Goal: Task Accomplishment & Management: Manage account settings

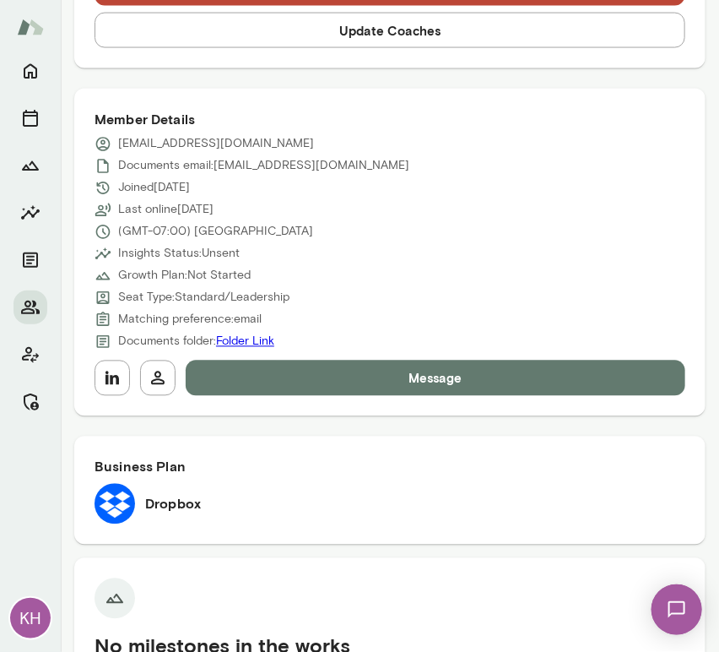
scroll to position [672, 0]
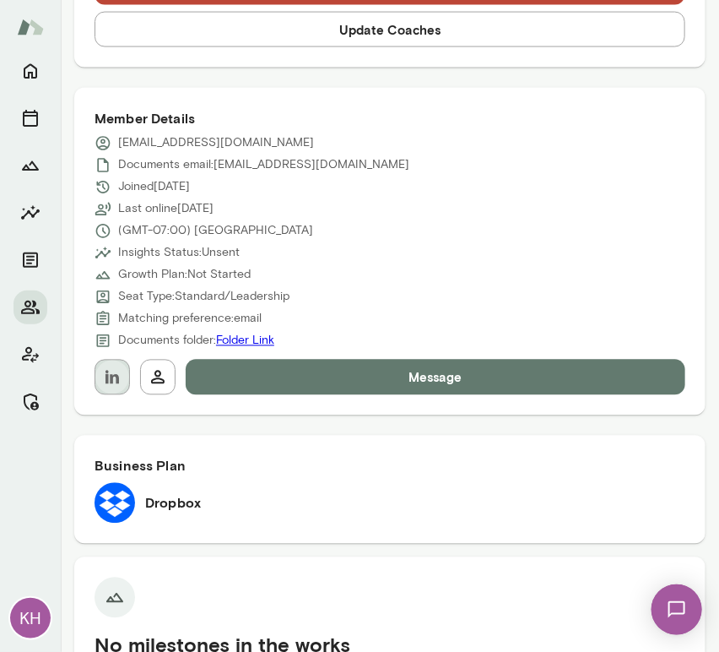
click at [111, 383] on icon "button" at bounding box center [112, 377] width 20 height 20
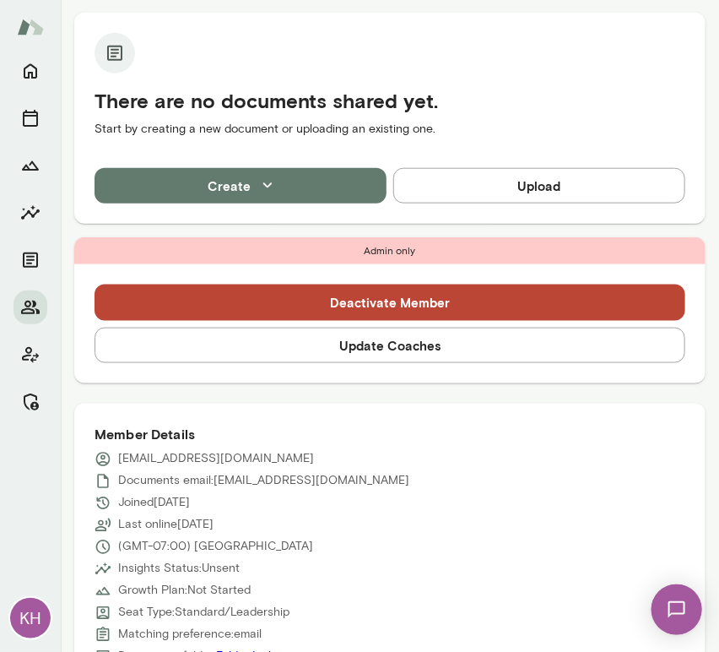
scroll to position [345, 0]
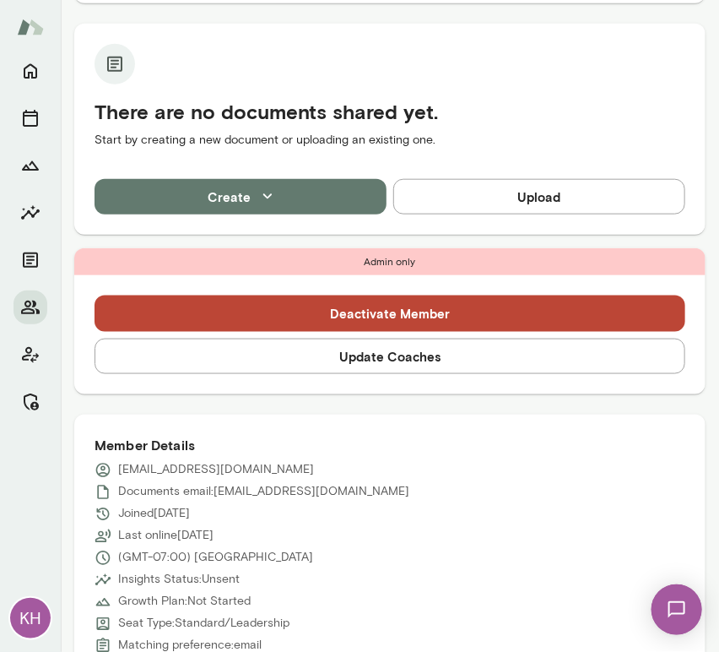
click at [311, 351] on button "Update Coaches" at bounding box center [390, 356] width 591 height 35
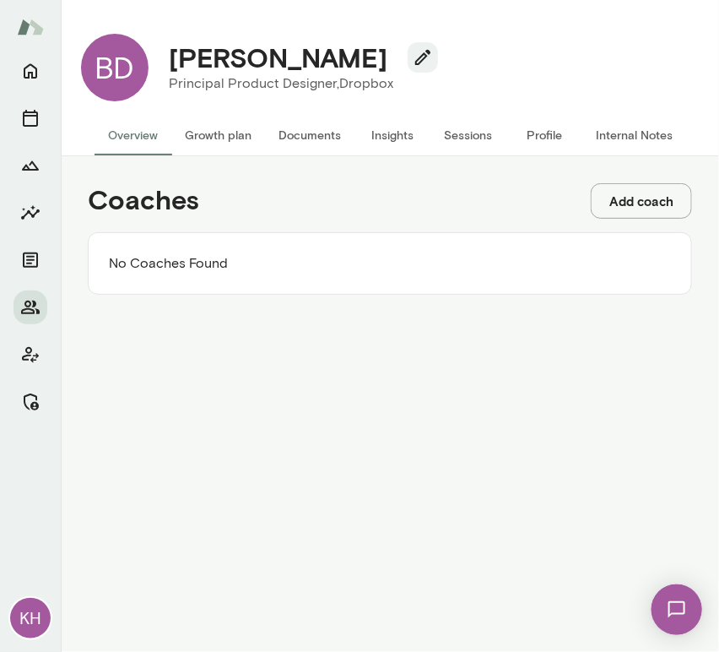
click at [622, 198] on button "Add coach" at bounding box center [641, 200] width 101 height 35
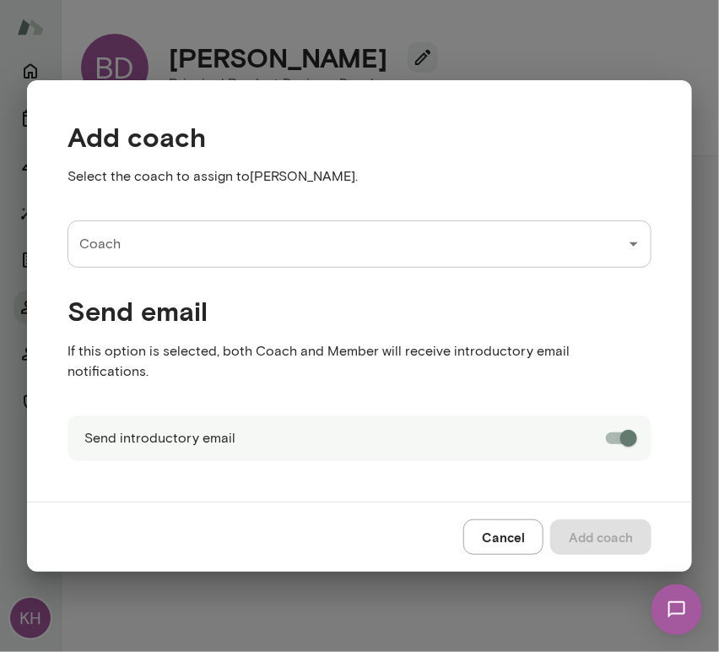
click at [280, 256] on input "Coach" at bounding box center [347, 244] width 544 height 32
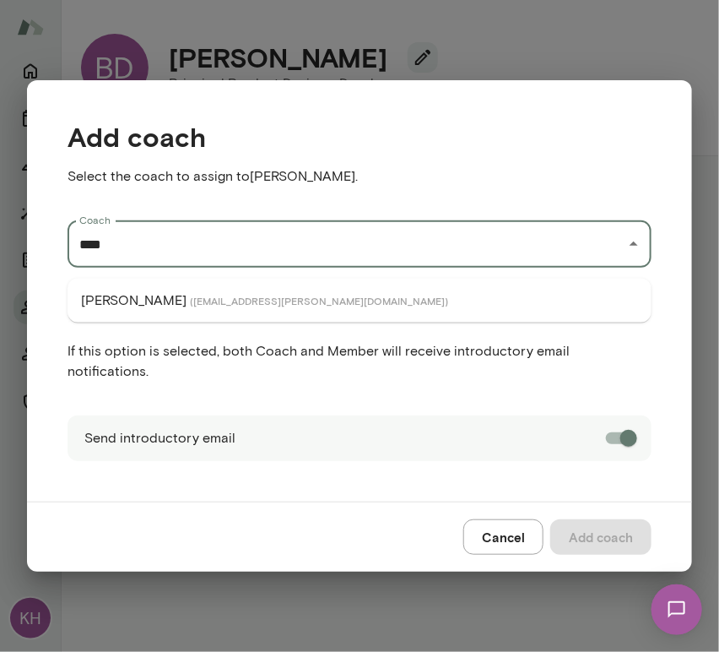
click at [191, 297] on span "( aradhanagoel@mento.co )" at bounding box center [319, 301] width 258 height 14
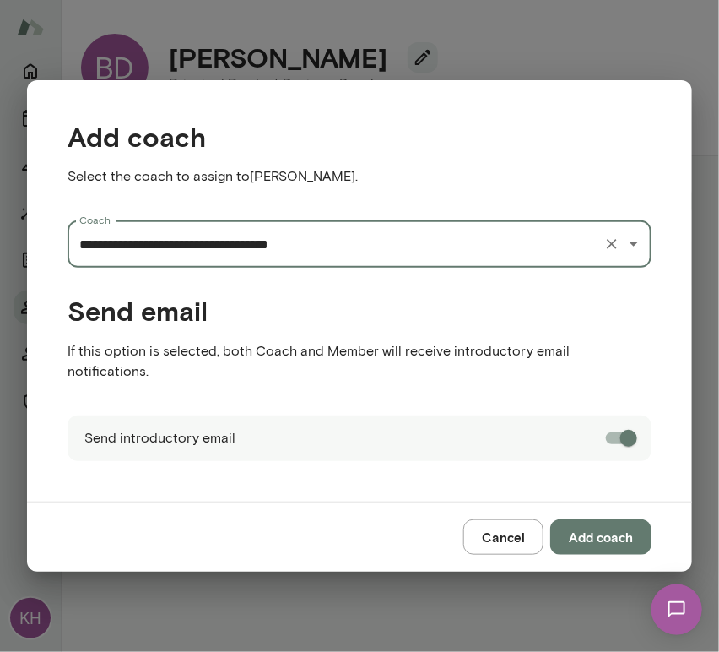
type input "**********"
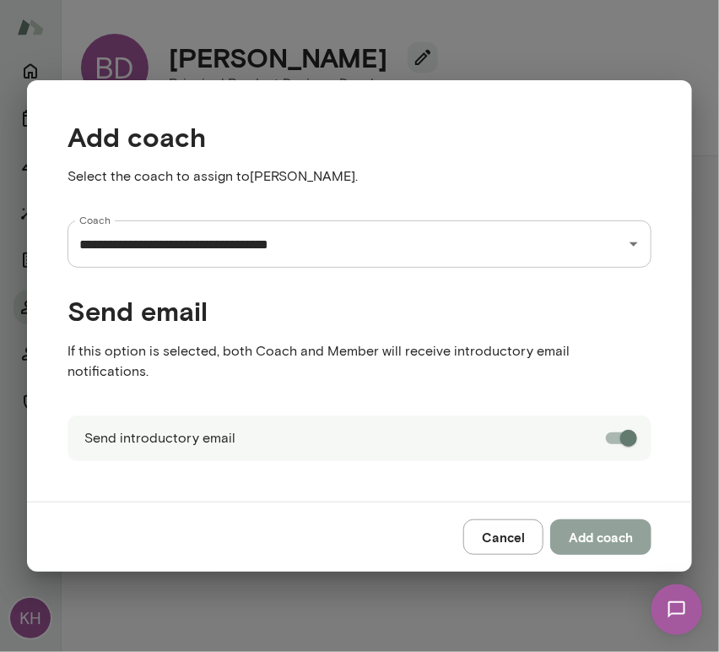
click at [602, 528] on button "Add coach" at bounding box center [601, 536] width 101 height 35
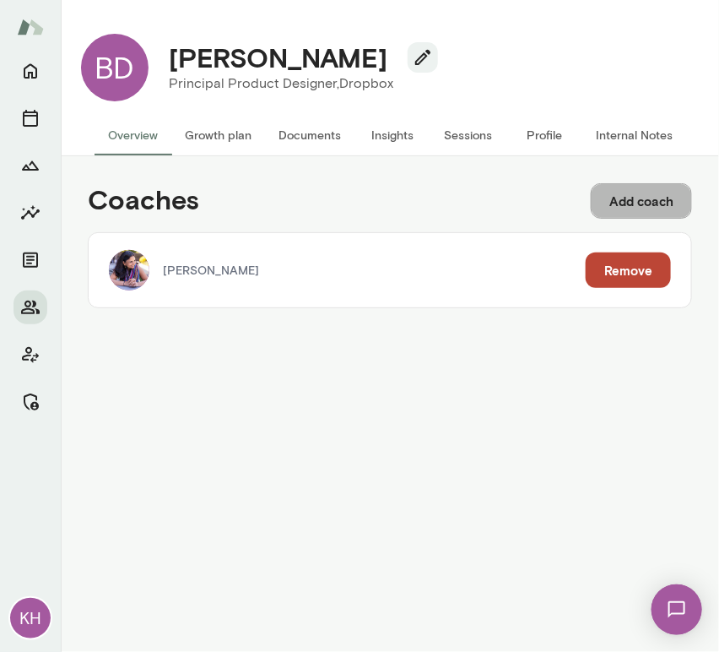
click at [613, 201] on button "Add coach" at bounding box center [641, 200] width 101 height 35
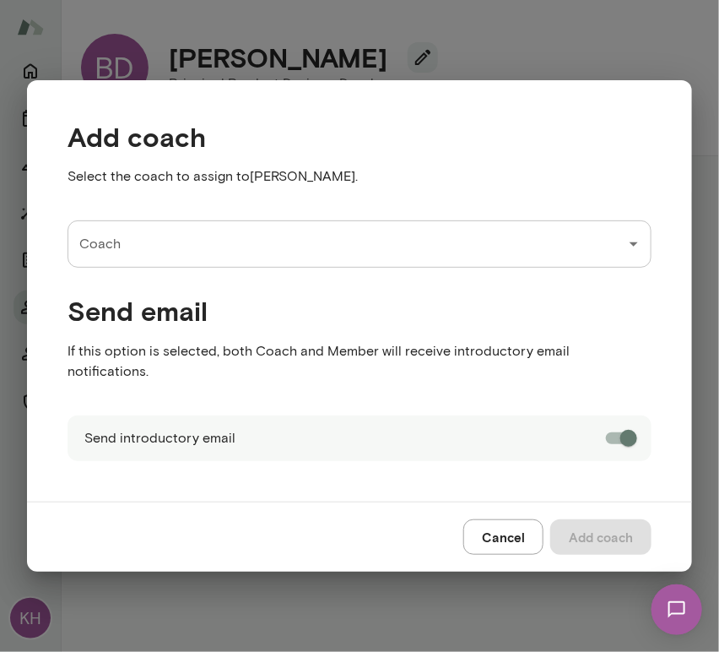
click at [297, 248] on input "Coach" at bounding box center [347, 244] width 544 height 32
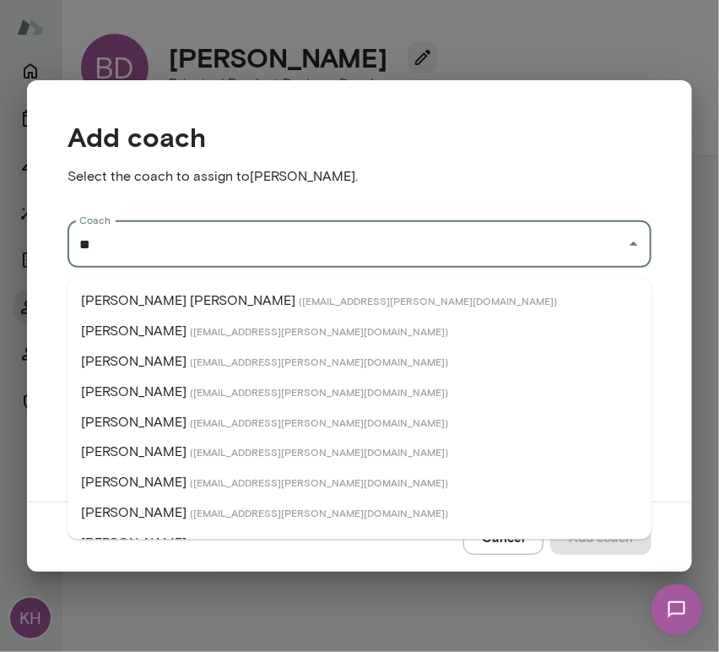
type input "*"
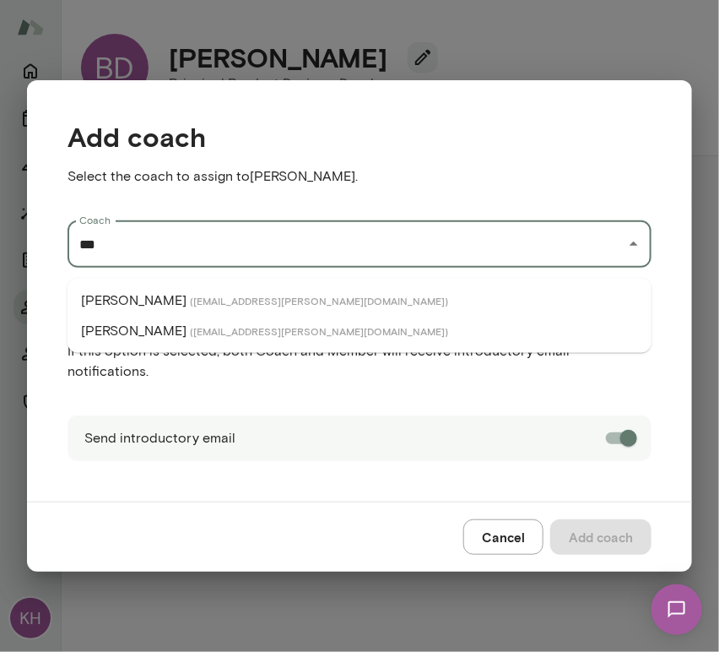
click at [220, 308] on li "Monica Aggarwal ( monicaaggarwal@mento.co )" at bounding box center [360, 300] width 584 height 30
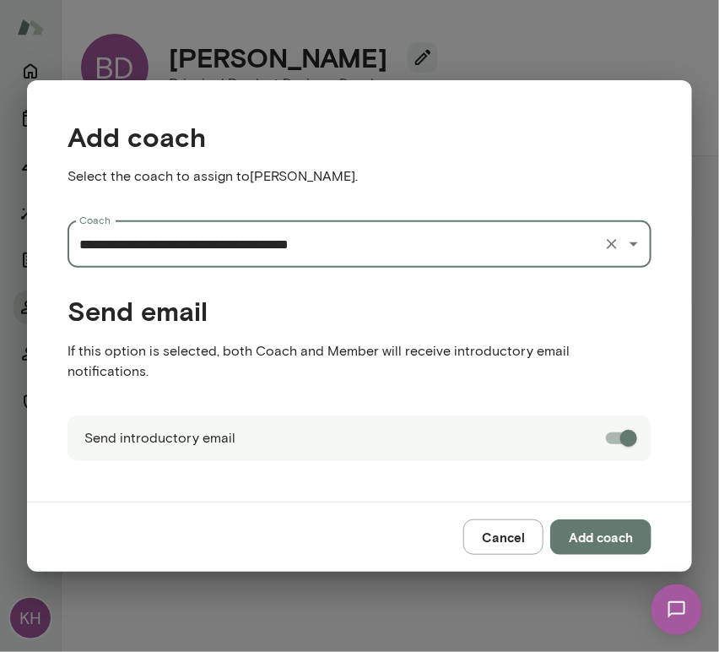
type input "**********"
click at [605, 531] on button "Add coach" at bounding box center [601, 536] width 101 height 35
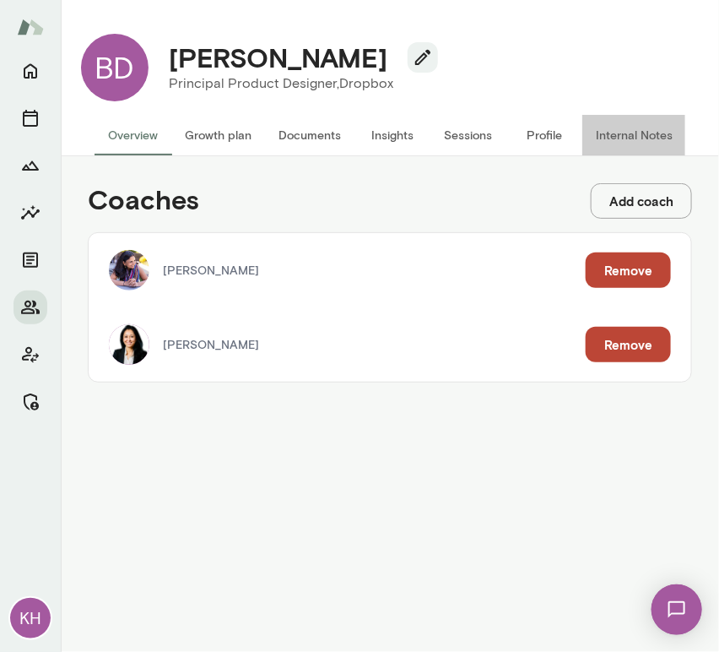
click at [638, 135] on button "Internal Notes" at bounding box center [635, 135] width 104 height 41
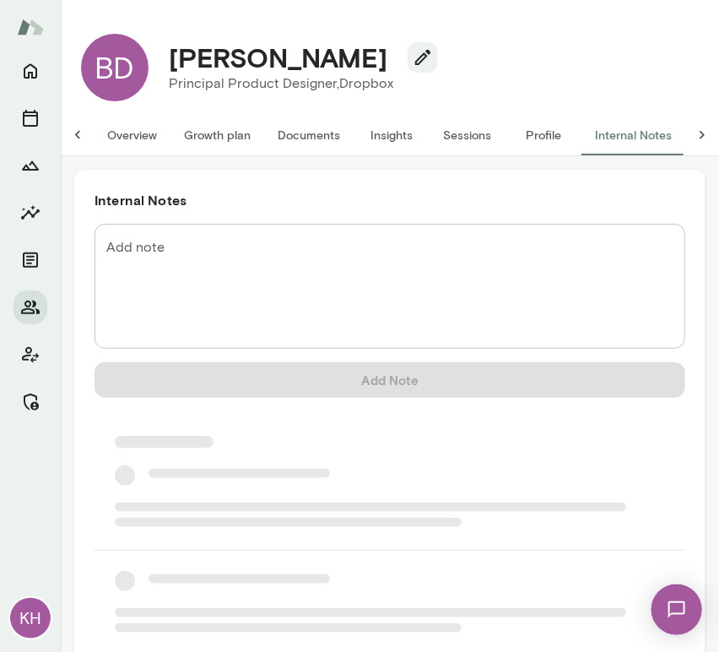
scroll to position [0, 14]
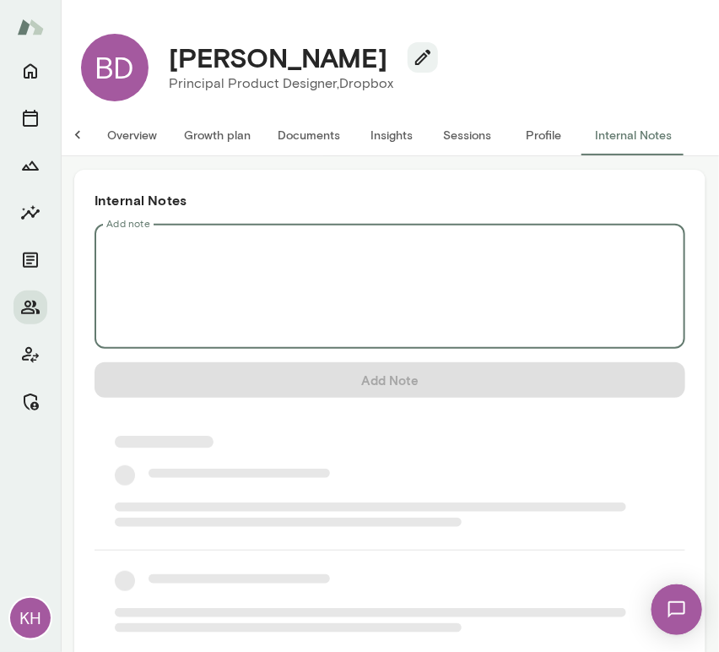
click at [181, 276] on textarea "Add note" at bounding box center [389, 286] width 567 height 97
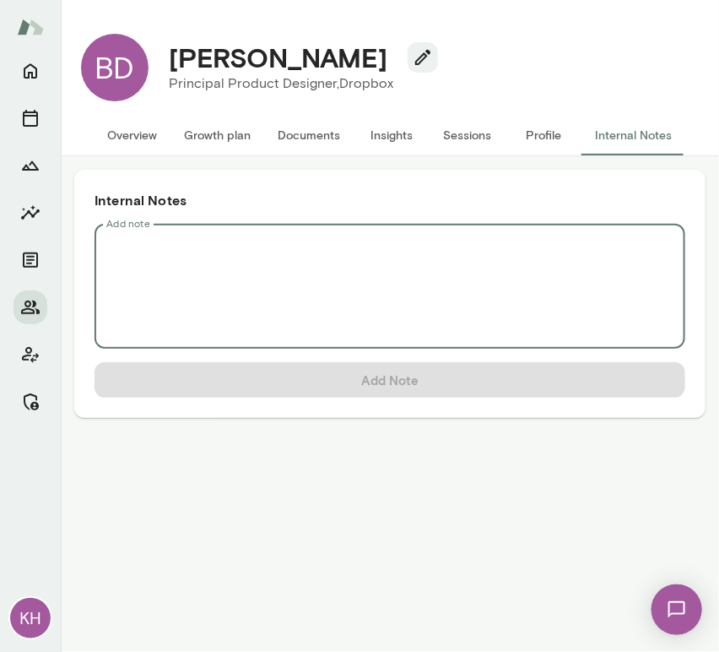
scroll to position [0, 0]
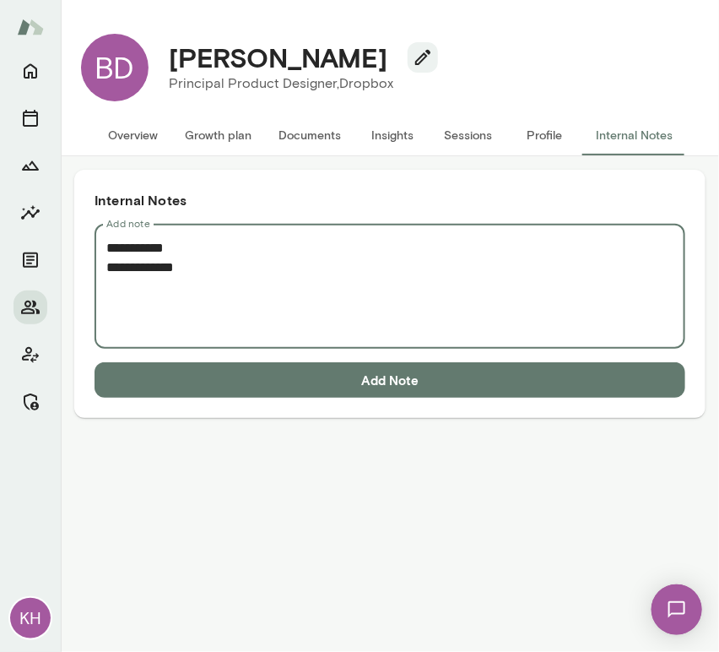
paste textarea "**********"
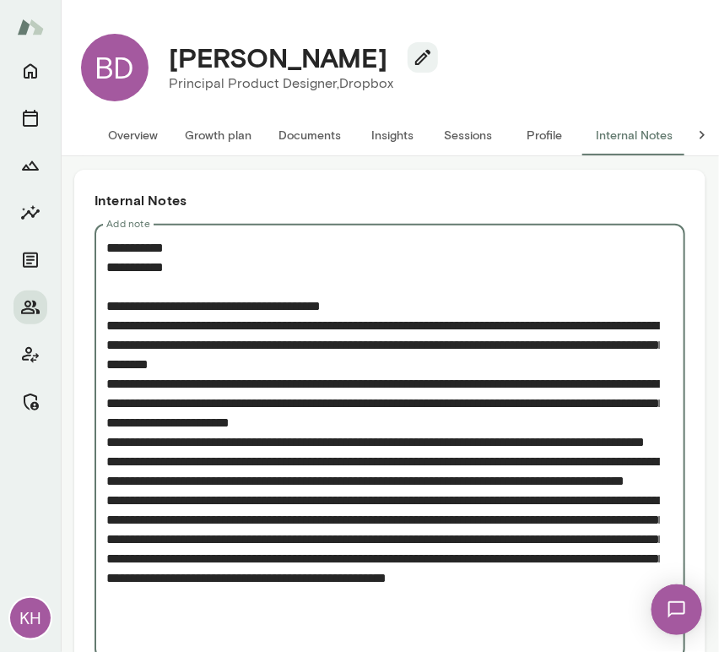
type textarea "**********"
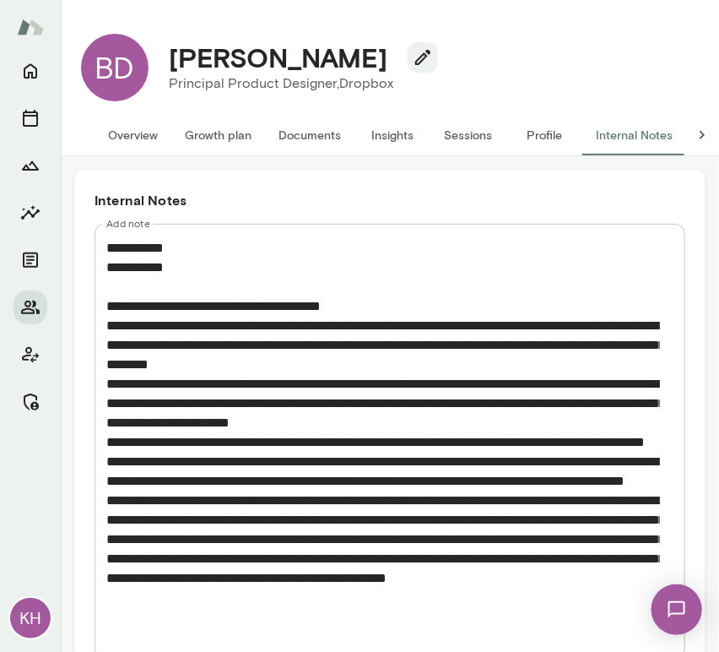
scroll to position [90, 0]
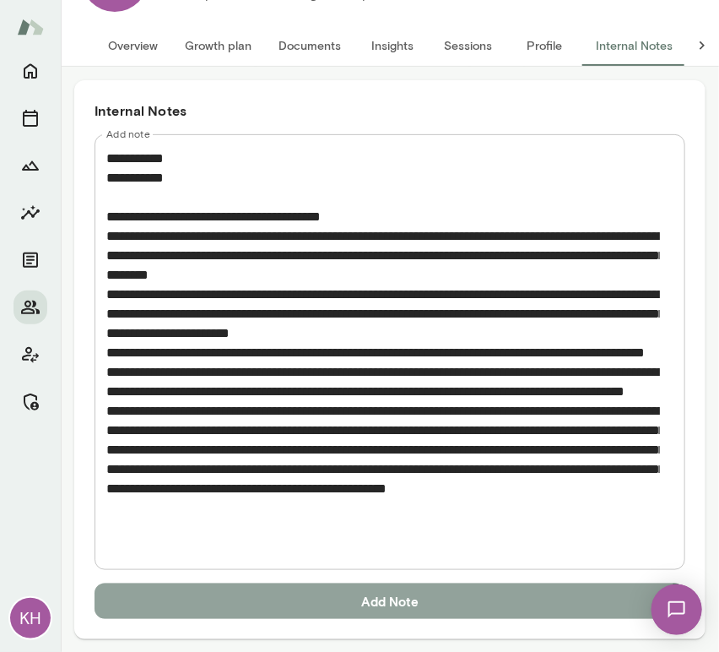
click at [352, 599] on button "Add Note" at bounding box center [390, 600] width 591 height 35
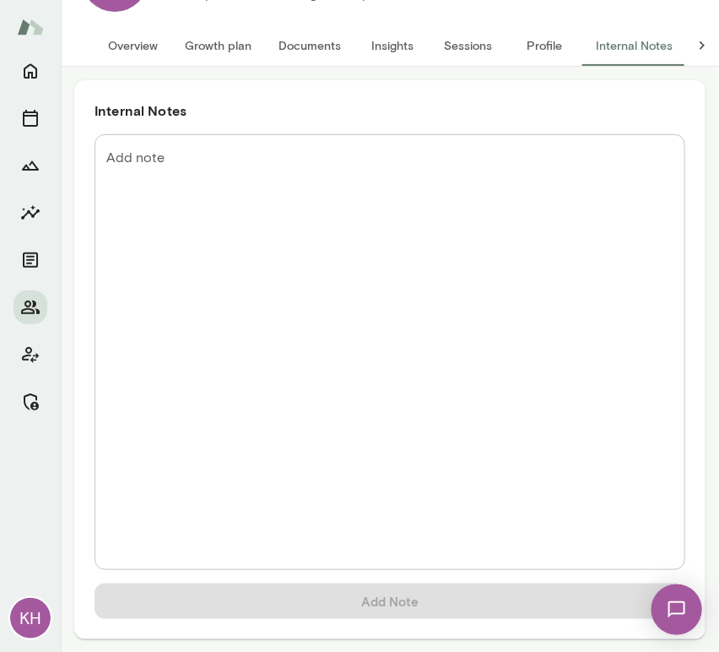
scroll to position [0, 0]
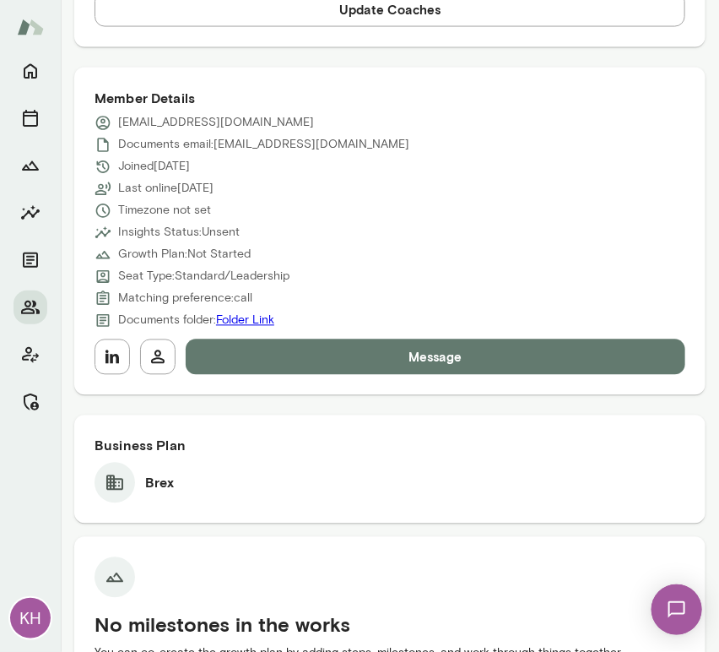
scroll to position [695, 0]
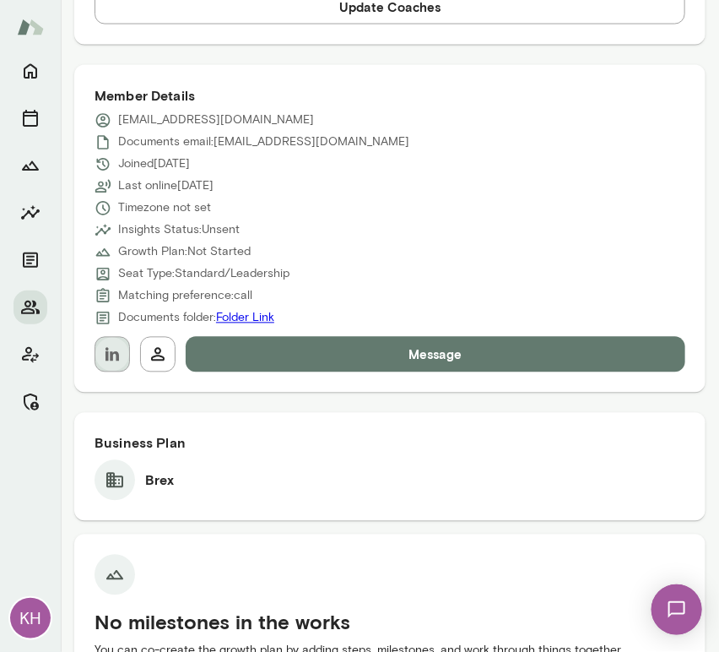
click at [114, 364] on button "button" at bounding box center [112, 354] width 35 height 35
